Goal: Navigation & Orientation: Find specific page/section

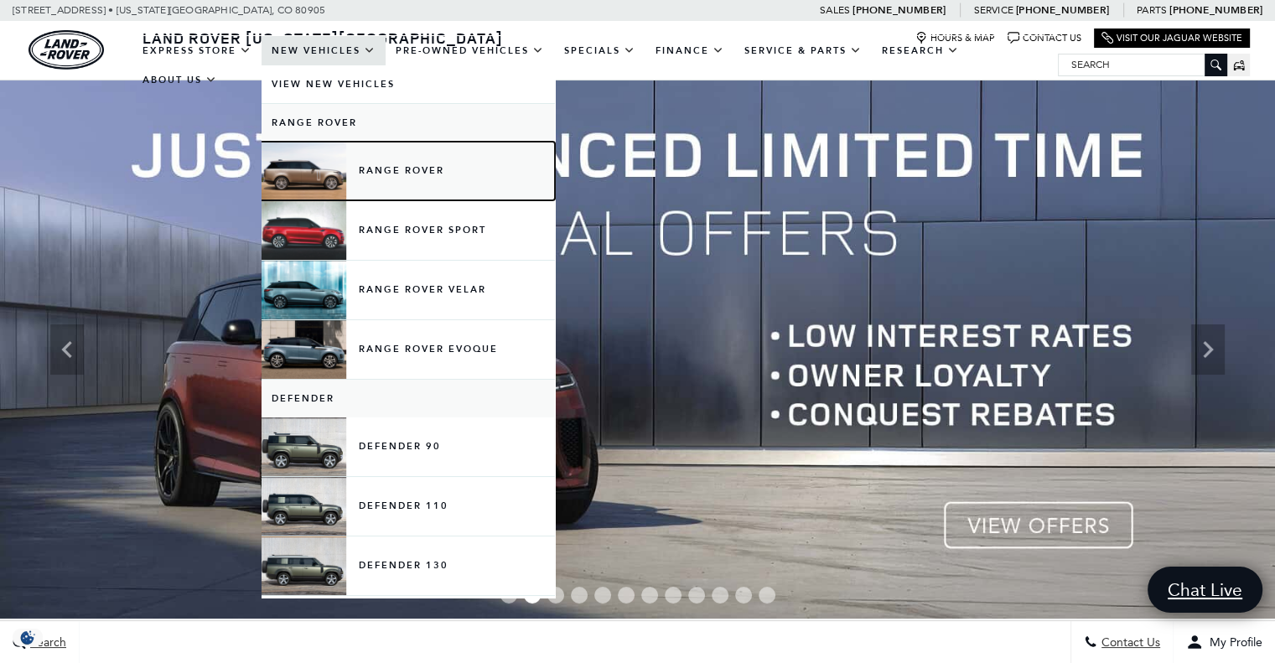
click at [301, 170] on link "Range Rover" at bounding box center [409, 171] width 294 height 59
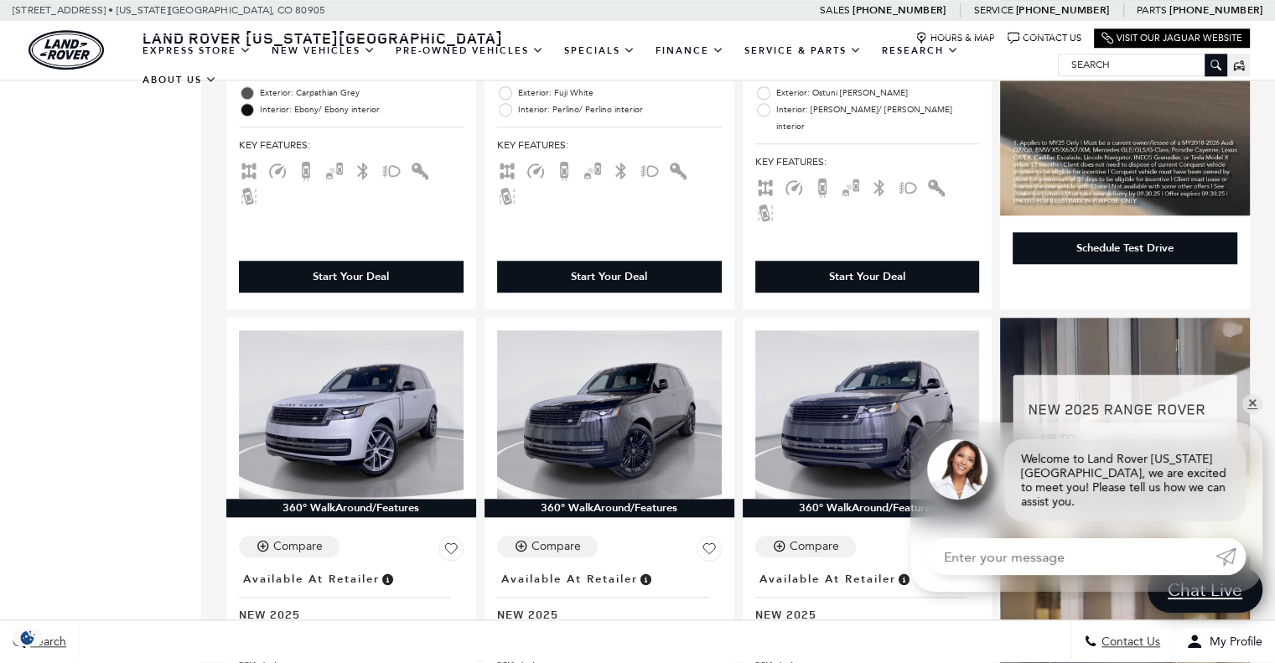
scroll to position [1550, 0]
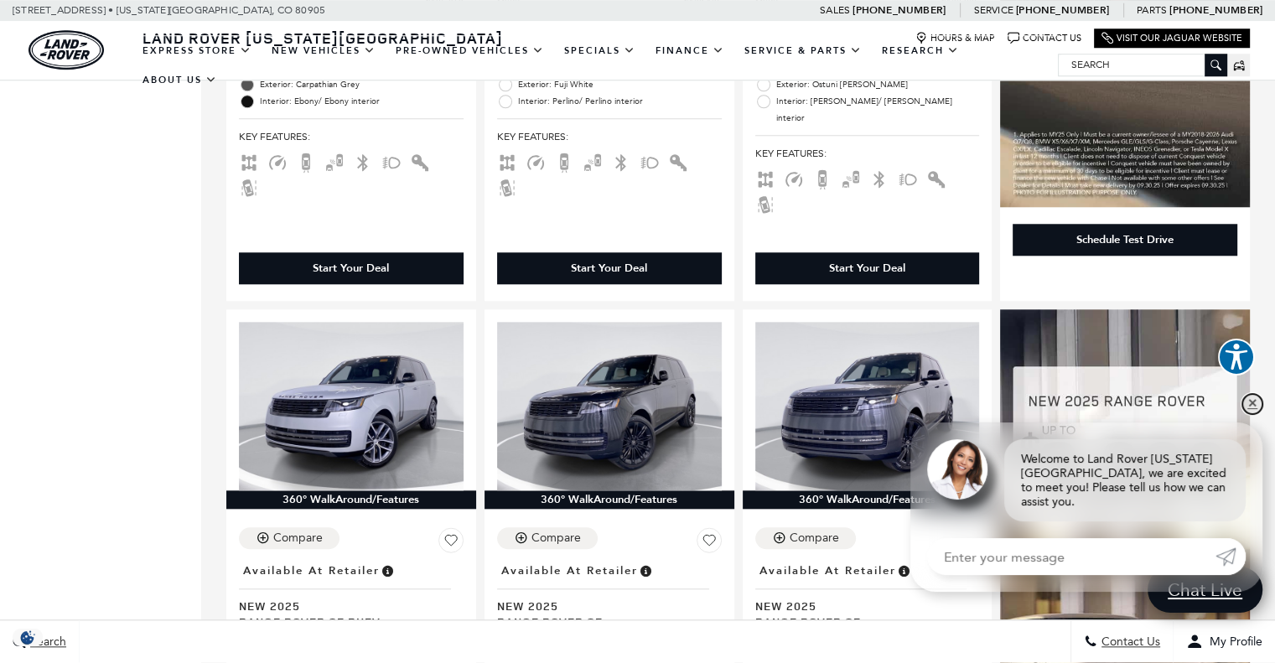
click at [1249, 414] on link "✕" at bounding box center [1253, 404] width 20 height 20
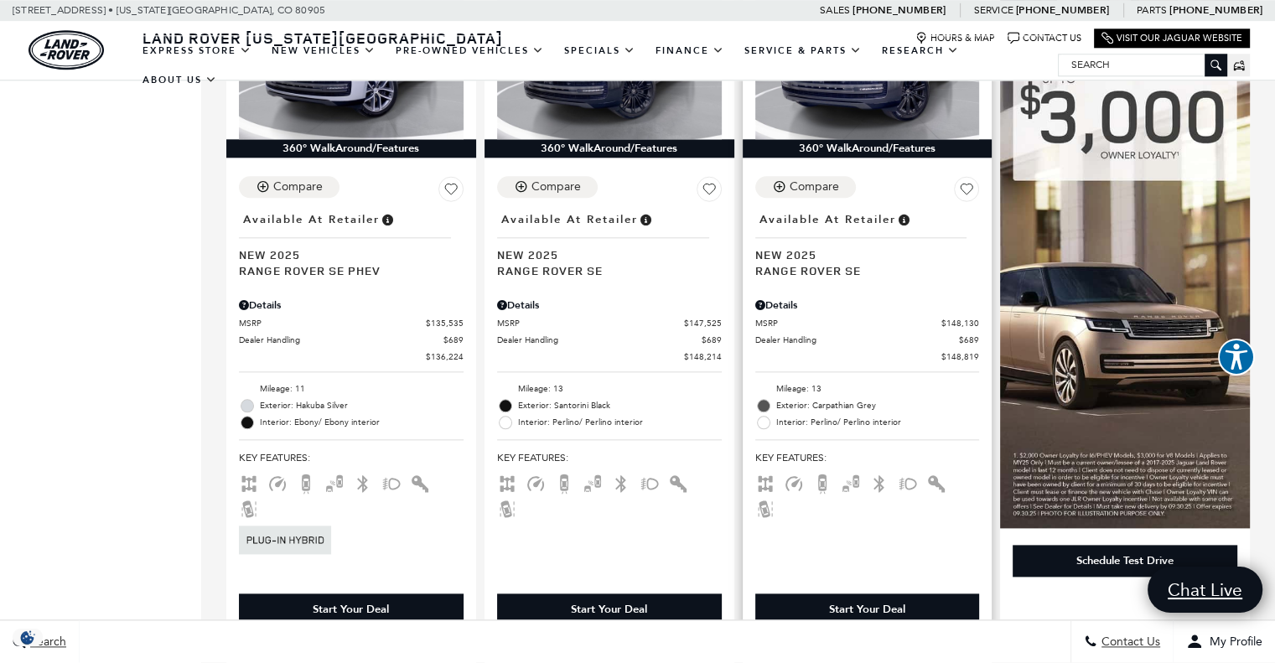
scroll to position [1902, 0]
